Goal: Task Accomplishment & Management: Use online tool/utility

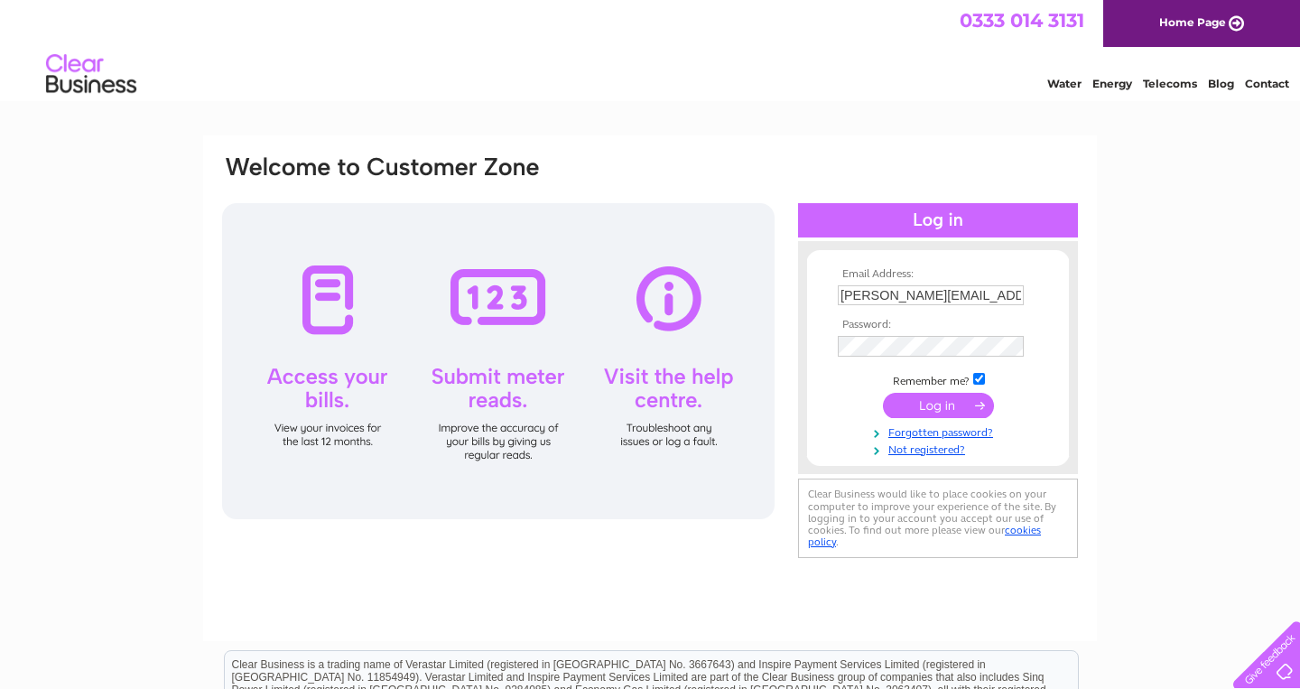
click at [939, 406] on input "submit" at bounding box center [938, 405] width 111 height 25
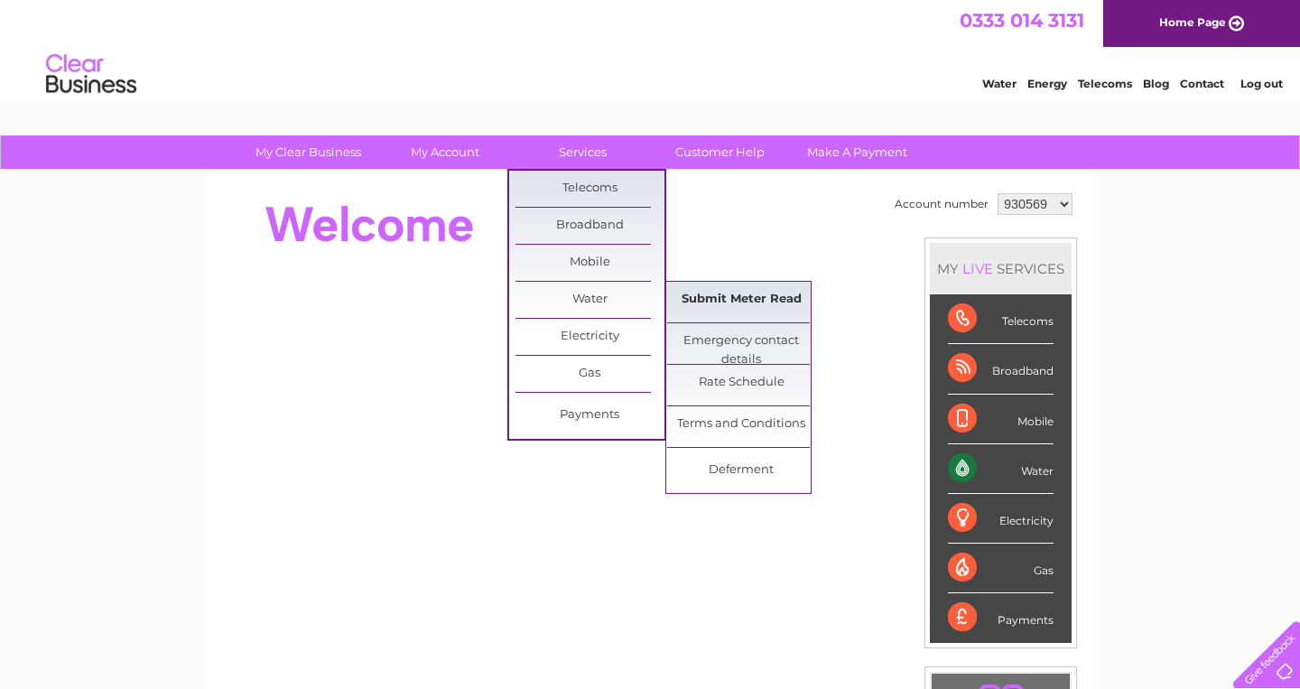
click at [710, 293] on link "Submit Meter Read" at bounding box center [741, 300] width 149 height 36
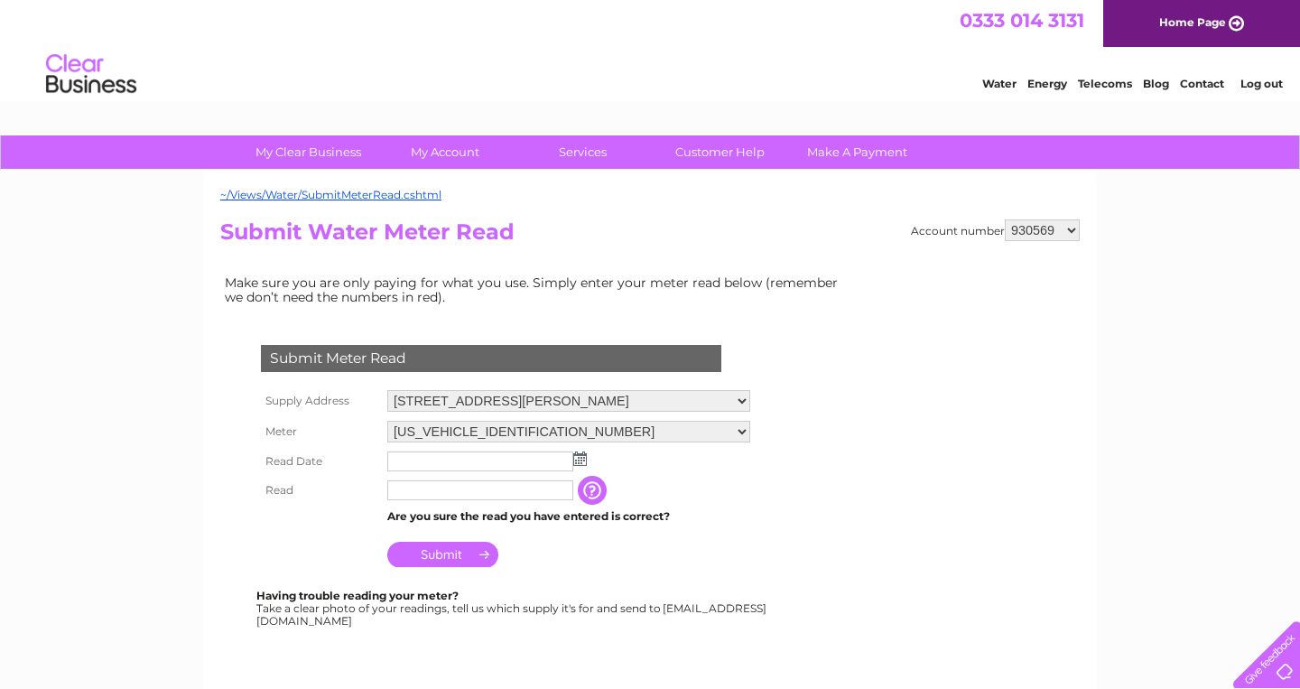
click at [582, 460] on img at bounding box center [580, 458] width 14 height 14
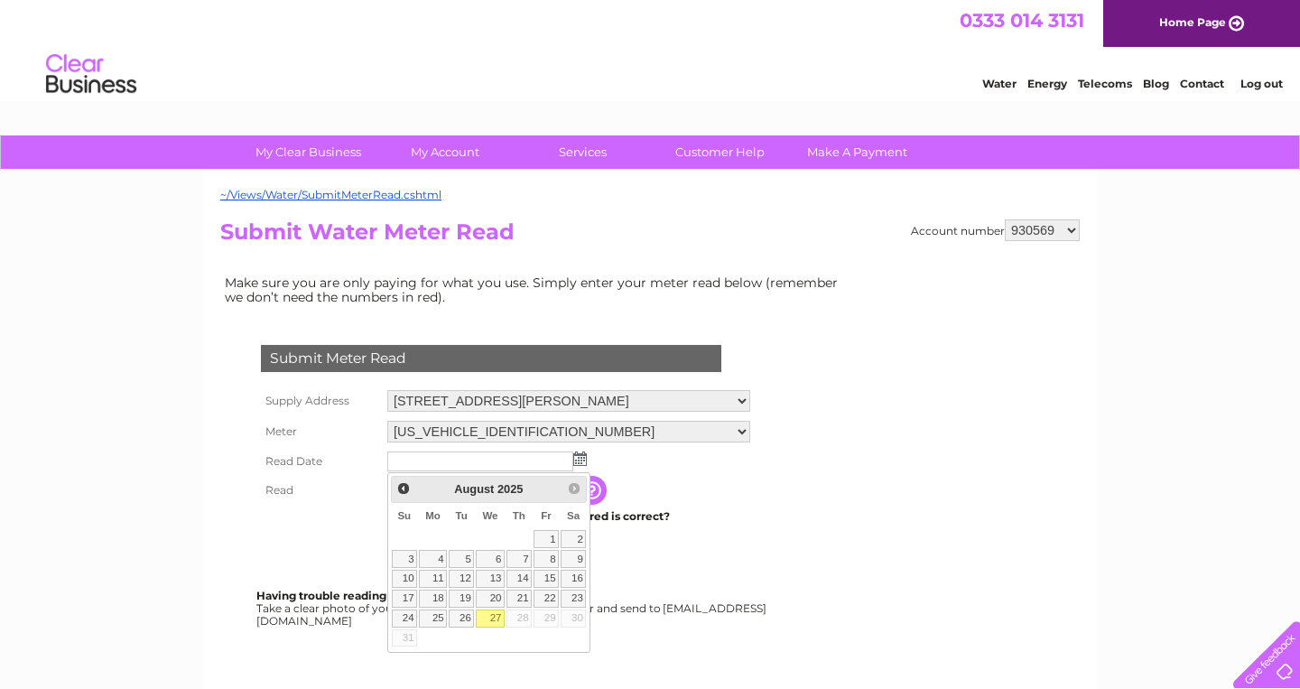
click at [491, 619] on link "27" at bounding box center [490, 618] width 29 height 18
type input "2025/08/27"
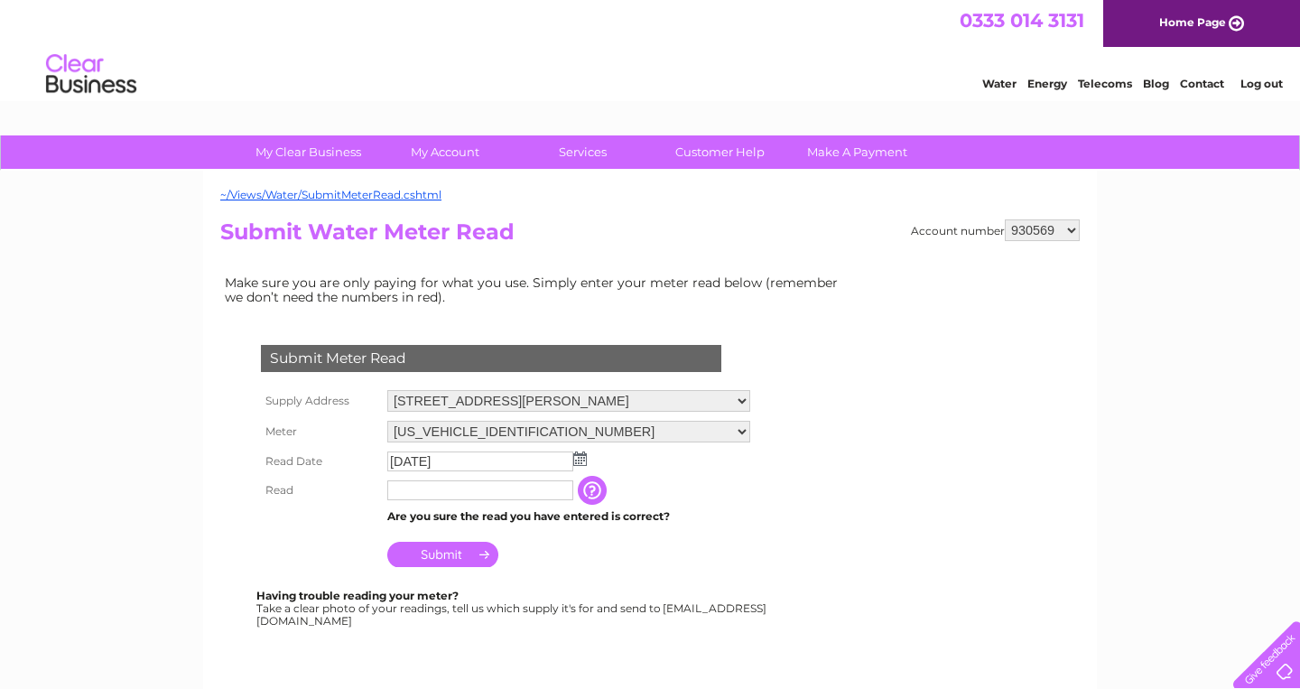
click at [413, 491] on input "text" at bounding box center [480, 490] width 186 height 20
type input "00000"
click at [541, 551] on td "Submit" at bounding box center [569, 549] width 372 height 43
click at [467, 552] on input "Submit" at bounding box center [442, 554] width 111 height 25
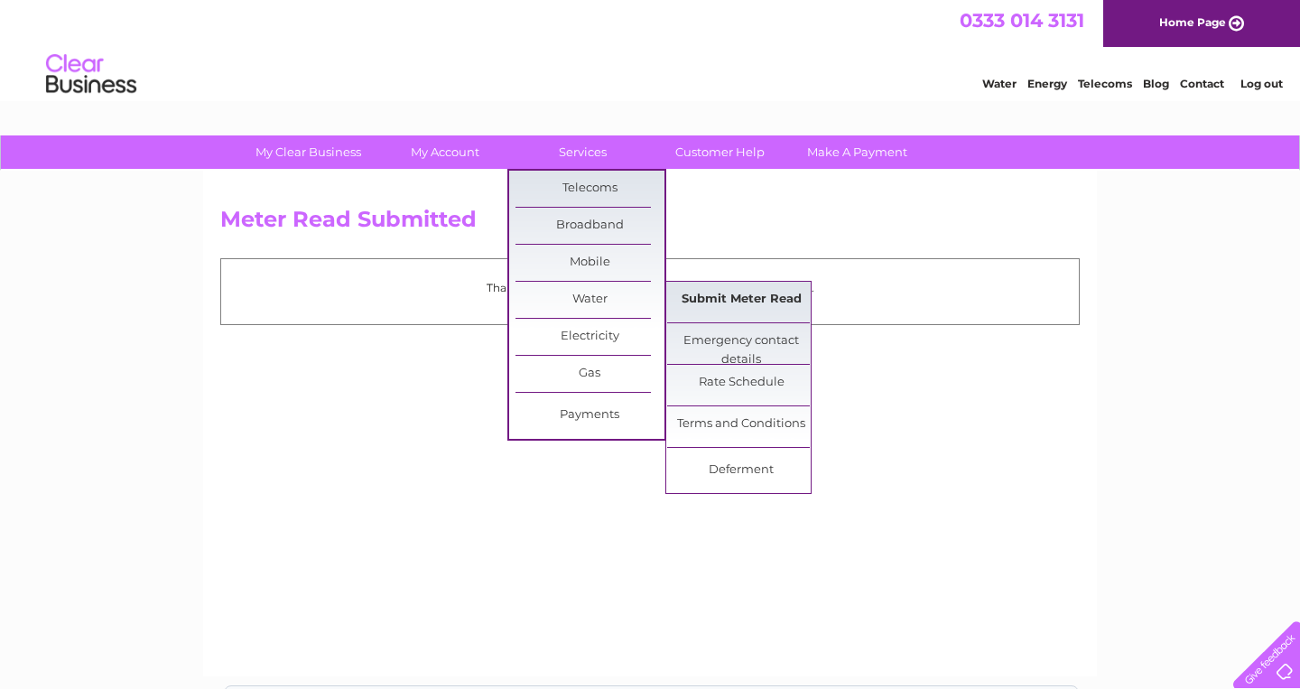
click at [693, 302] on link "Submit Meter Read" at bounding box center [741, 300] width 149 height 36
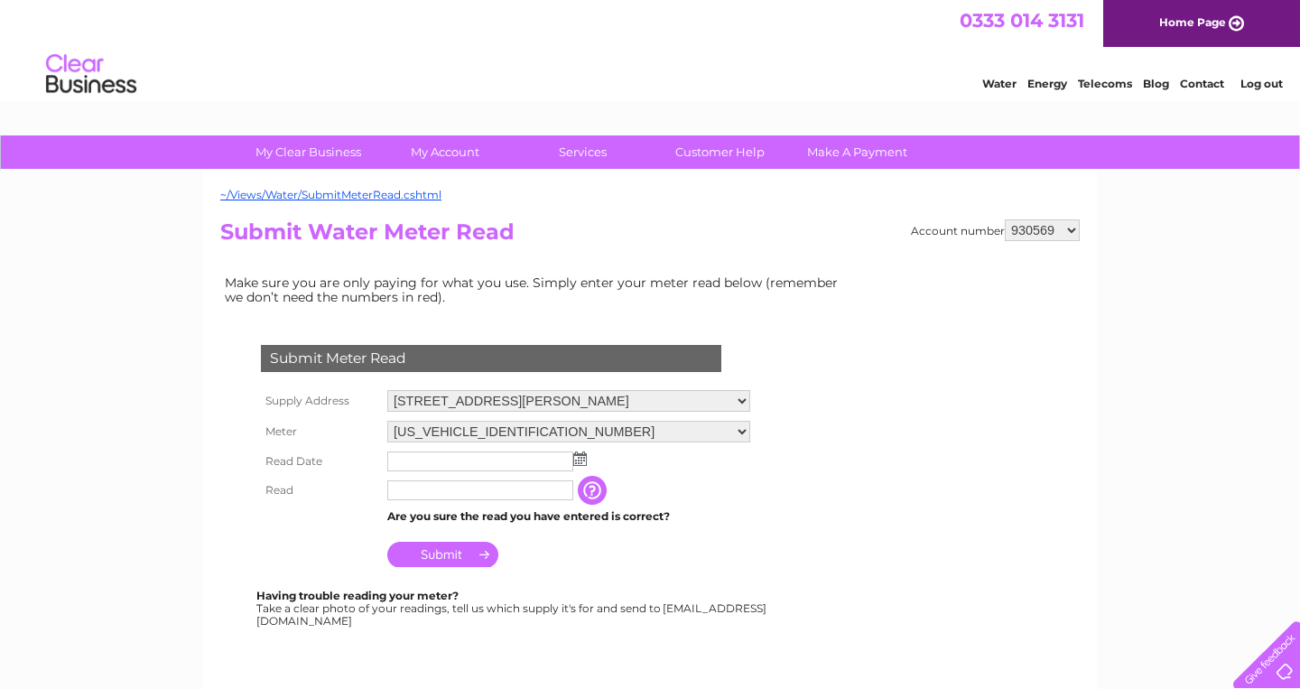
select select "969609"
click option "969609" at bounding box center [0, 0] width 0 height 0
click at [583, 452] on img at bounding box center [580, 458] width 14 height 14
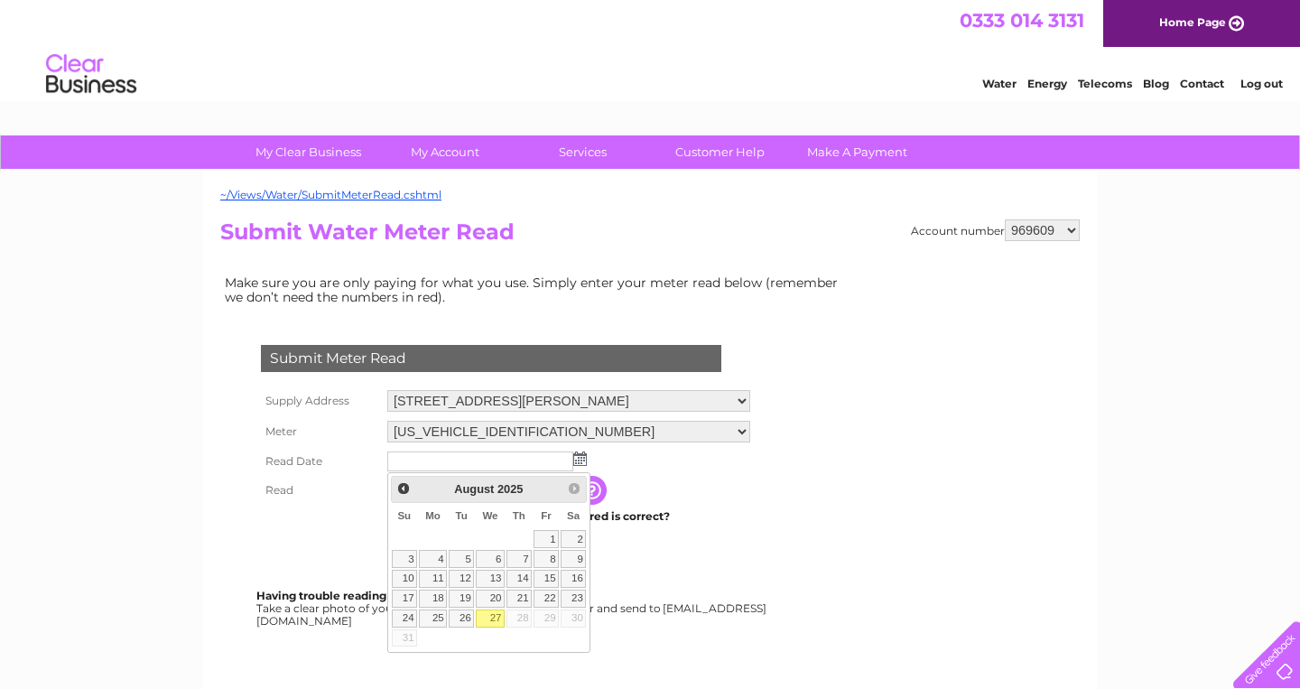
click at [493, 610] on link "27" at bounding box center [490, 618] width 29 height 18
type input "2025/08/27"
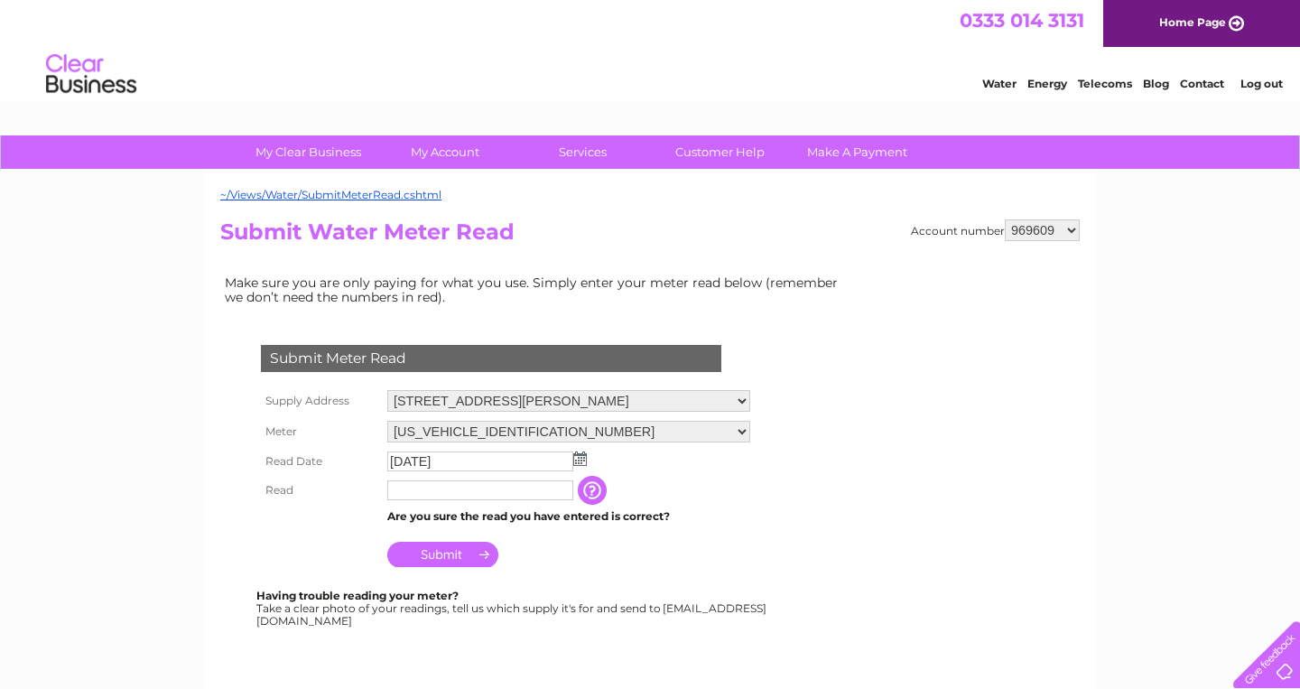
click at [426, 490] on input "text" at bounding box center [480, 490] width 186 height 20
type input "00054"
click at [618, 586] on div "Submit Meter Read Supply Address Unit 12-13, North Peffer Place, Edinburgh, Mid…" at bounding box center [494, 478] width 549 height 302
click at [469, 556] on input "Submit" at bounding box center [442, 554] width 111 height 25
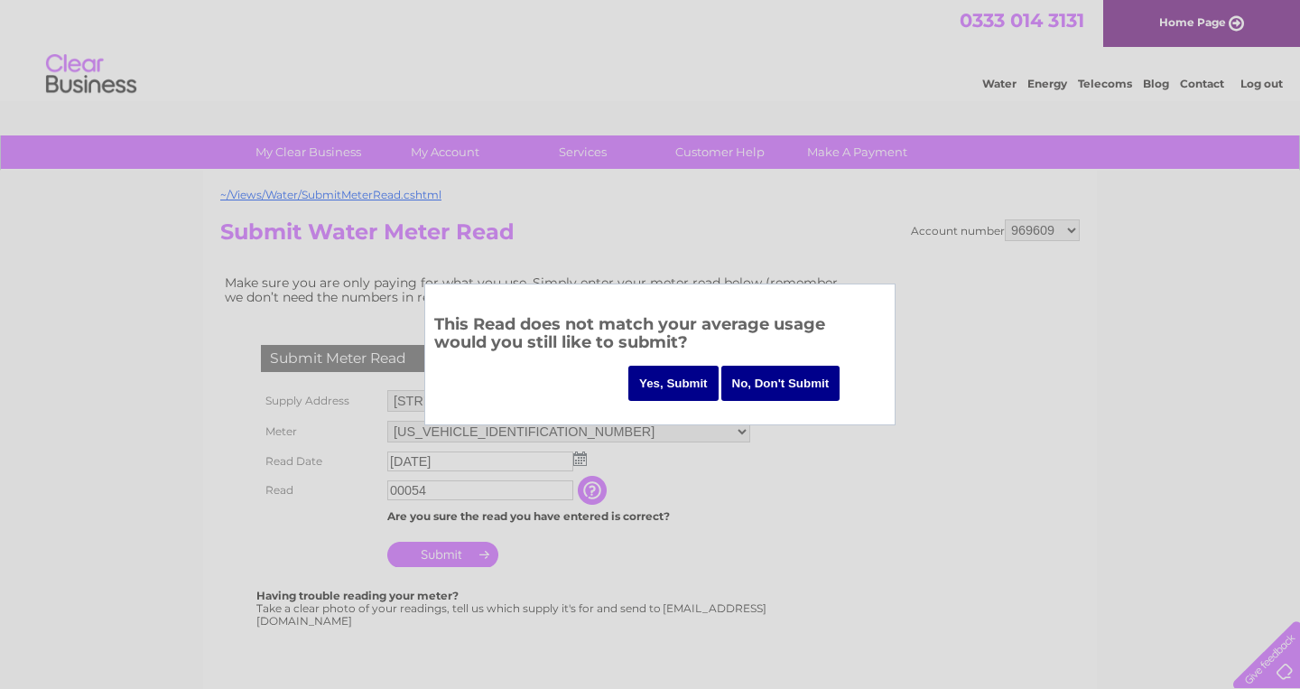
click at [666, 384] on input "Yes, Submit" at bounding box center [673, 383] width 90 height 35
